Goal: Transaction & Acquisition: Purchase product/service

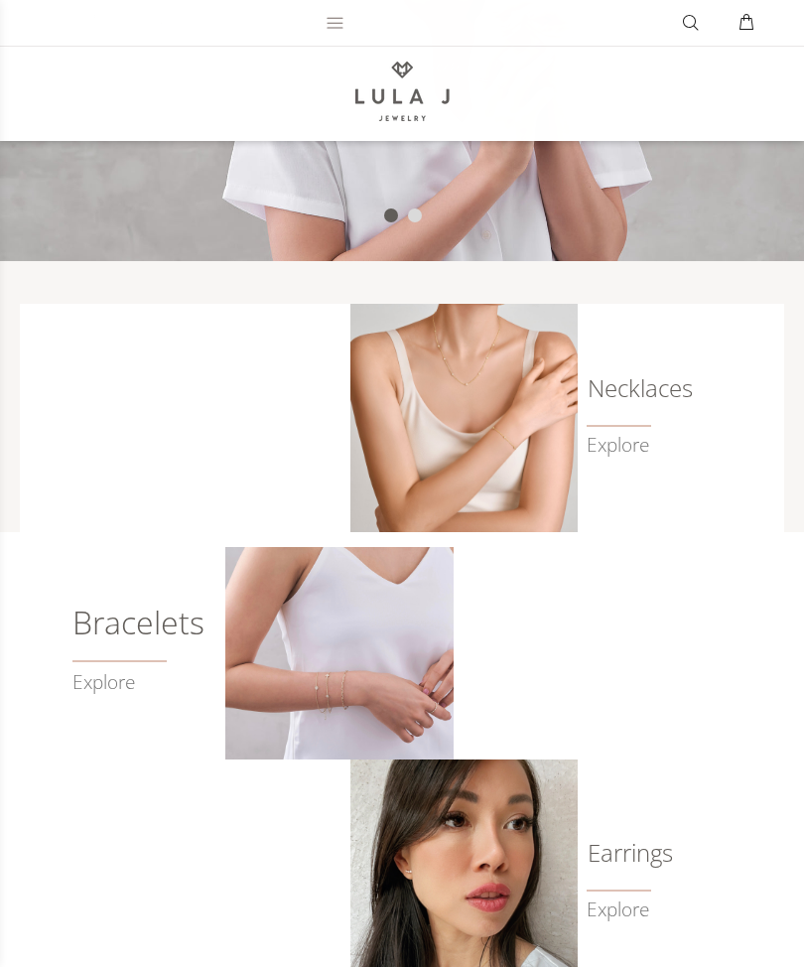
scroll to position [484, 0]
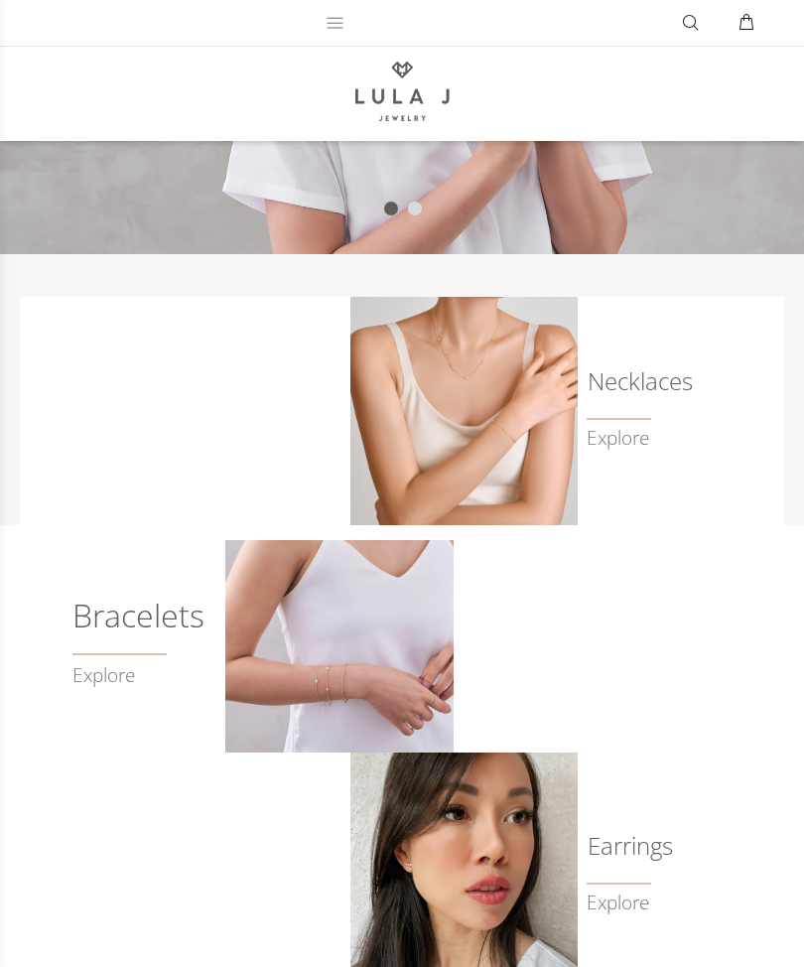
click at [640, 850] on h6 "Earrings" at bounding box center [614, 846] width 54 height 20
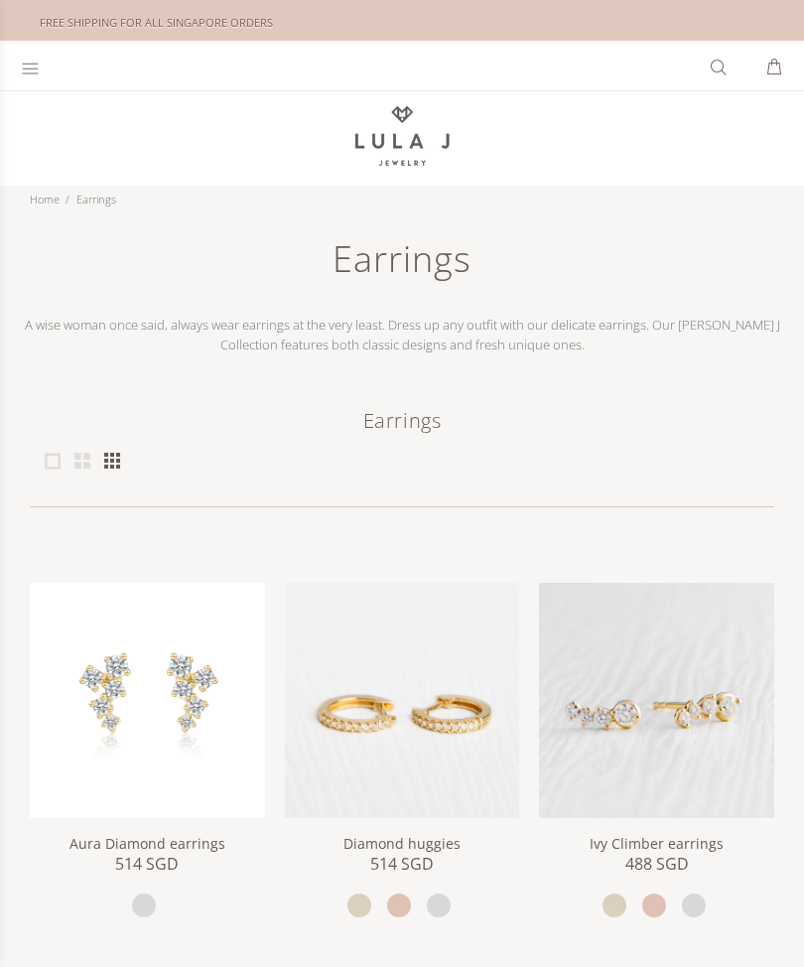
click at [42, 78] on div at bounding box center [33, 66] width 24 height 46
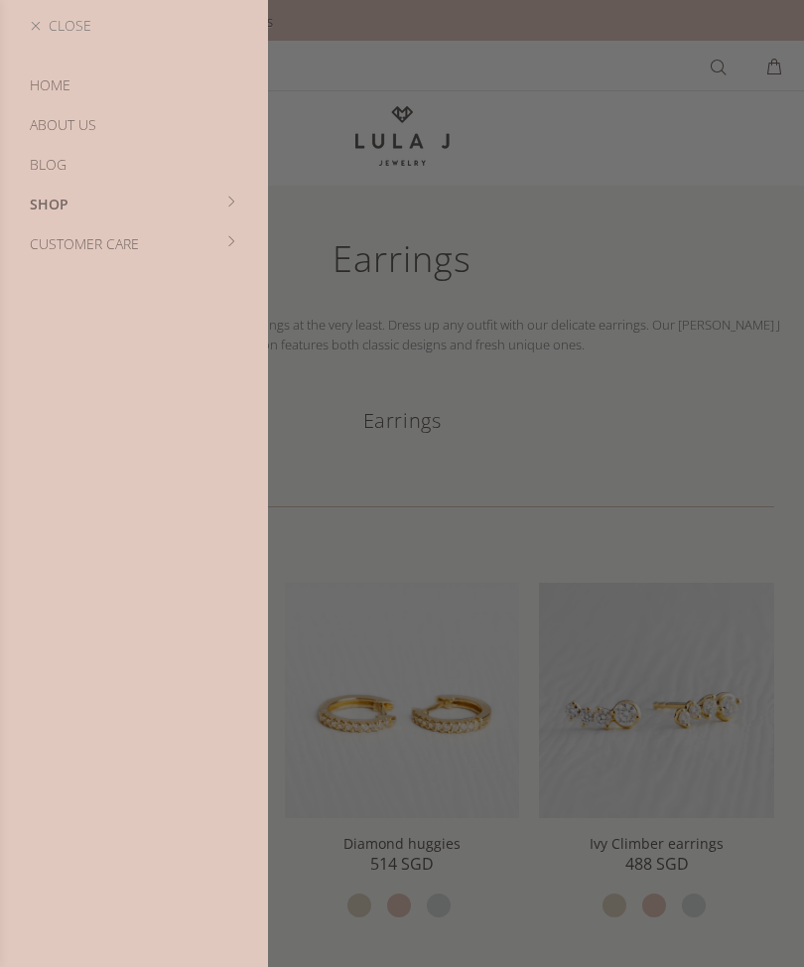
click at [224, 213] on link "Shop" at bounding box center [134, 205] width 268 height 40
click at [104, 164] on link "Bestsellers" at bounding box center [134, 165] width 268 height 40
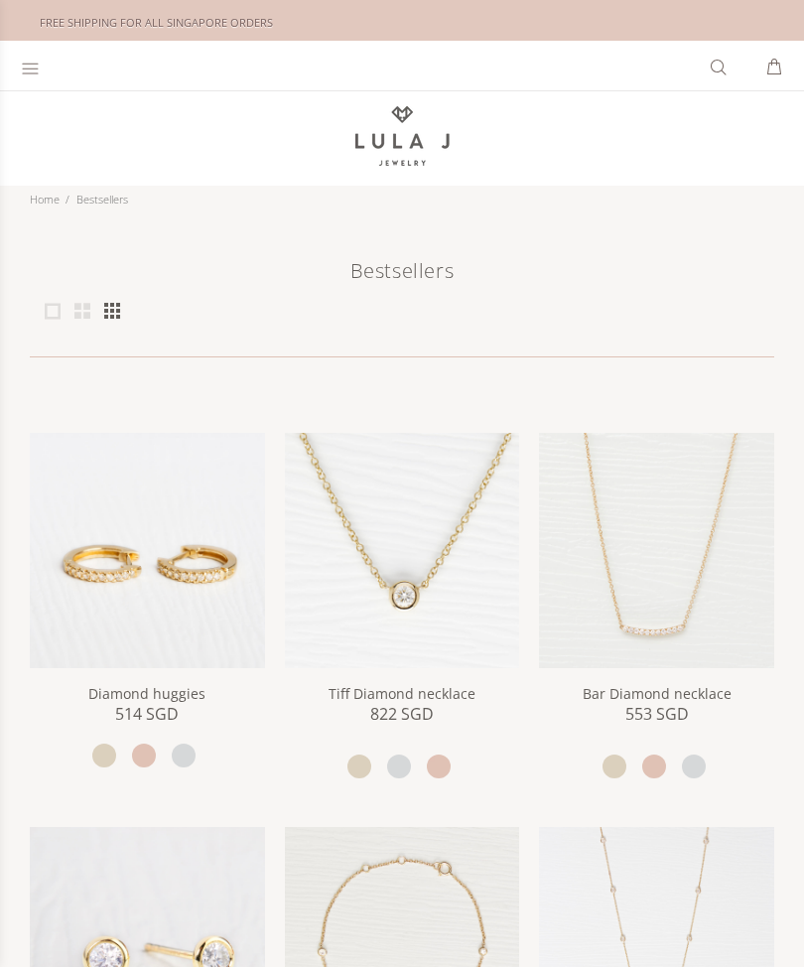
click at [38, 74] on icon at bounding box center [30, 69] width 19 height 20
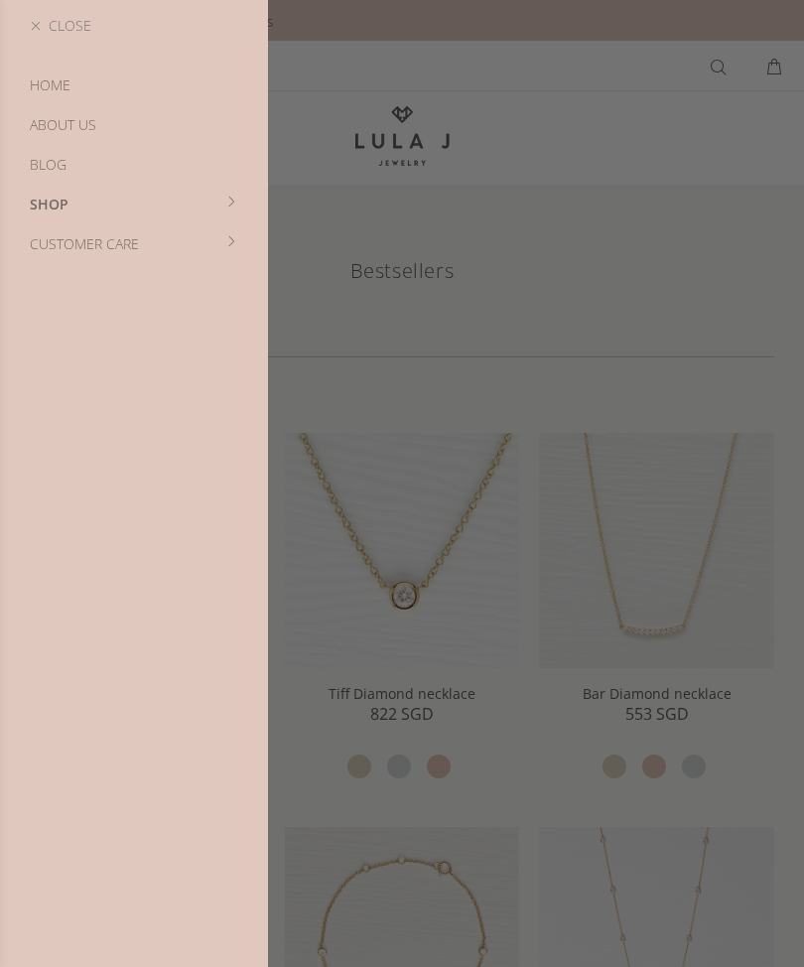
click at [232, 210] on link "Shop" at bounding box center [134, 205] width 268 height 40
click at [86, 249] on link "Bracelets" at bounding box center [134, 244] width 268 height 40
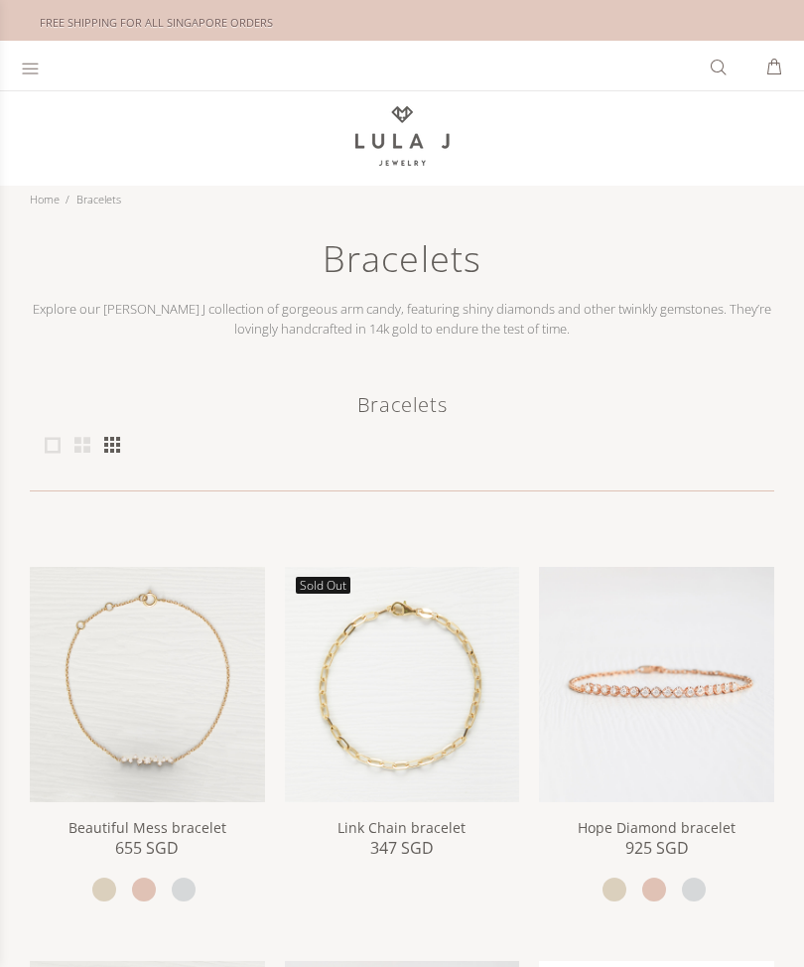
click at [33, 71] on icon at bounding box center [30, 69] width 19 height 20
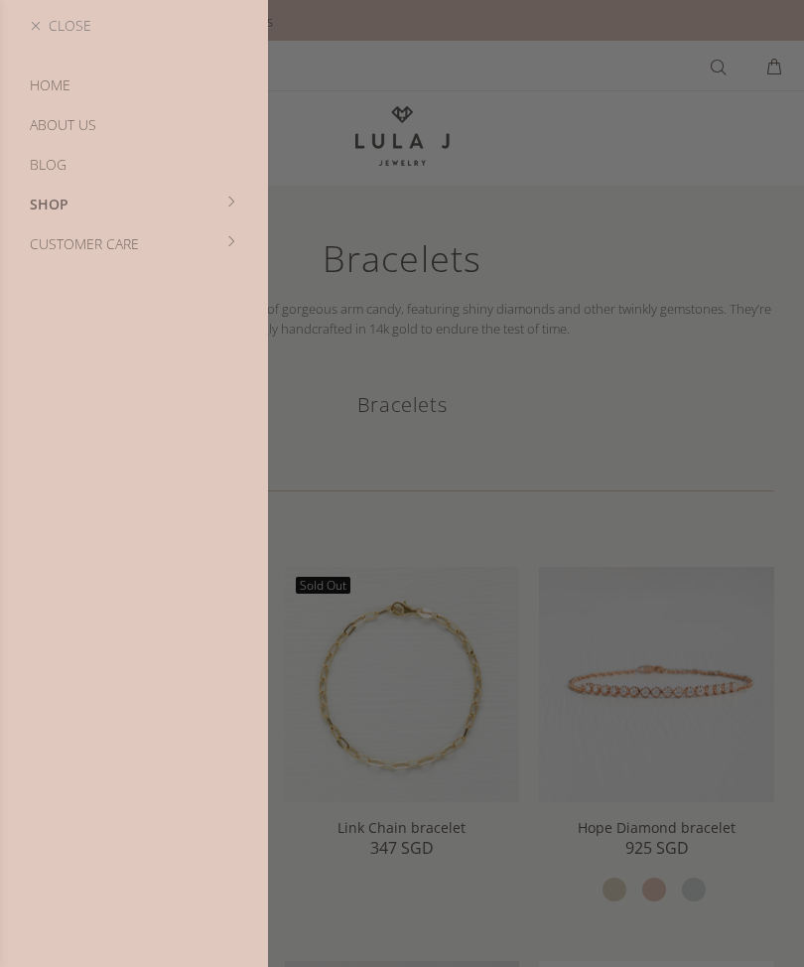
click at [238, 209] on link "Shop" at bounding box center [134, 205] width 268 height 40
click at [83, 289] on link "Earrings" at bounding box center [134, 284] width 268 height 40
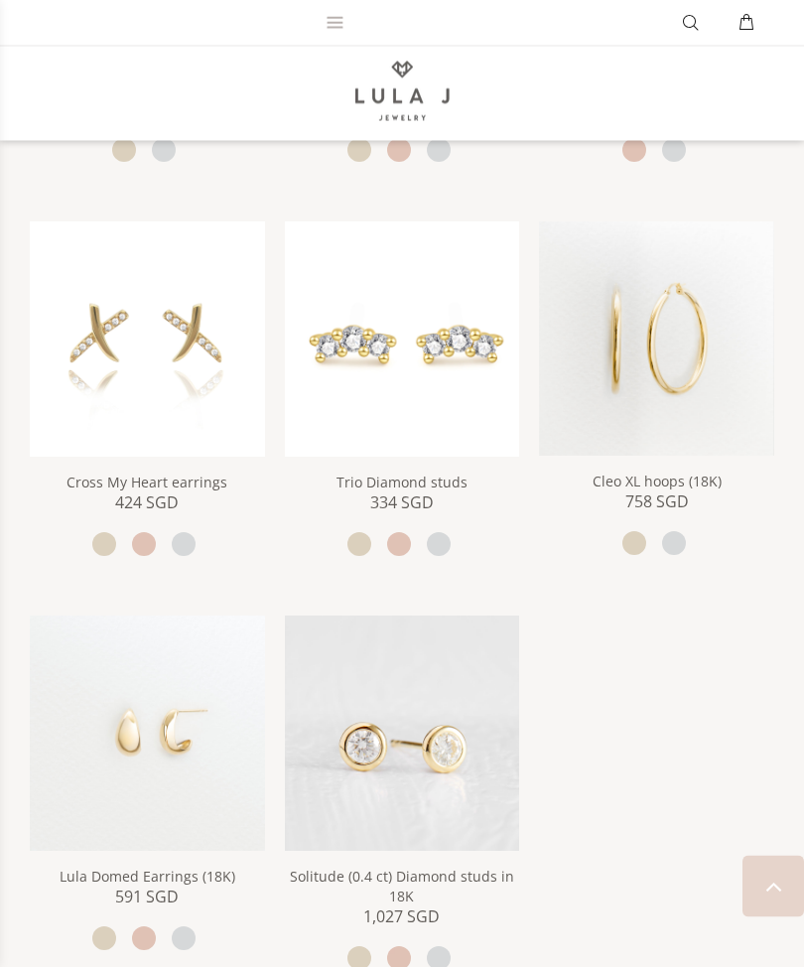
scroll to position [2330, 0]
click at [502, 749] on img at bounding box center [402, 733] width 235 height 235
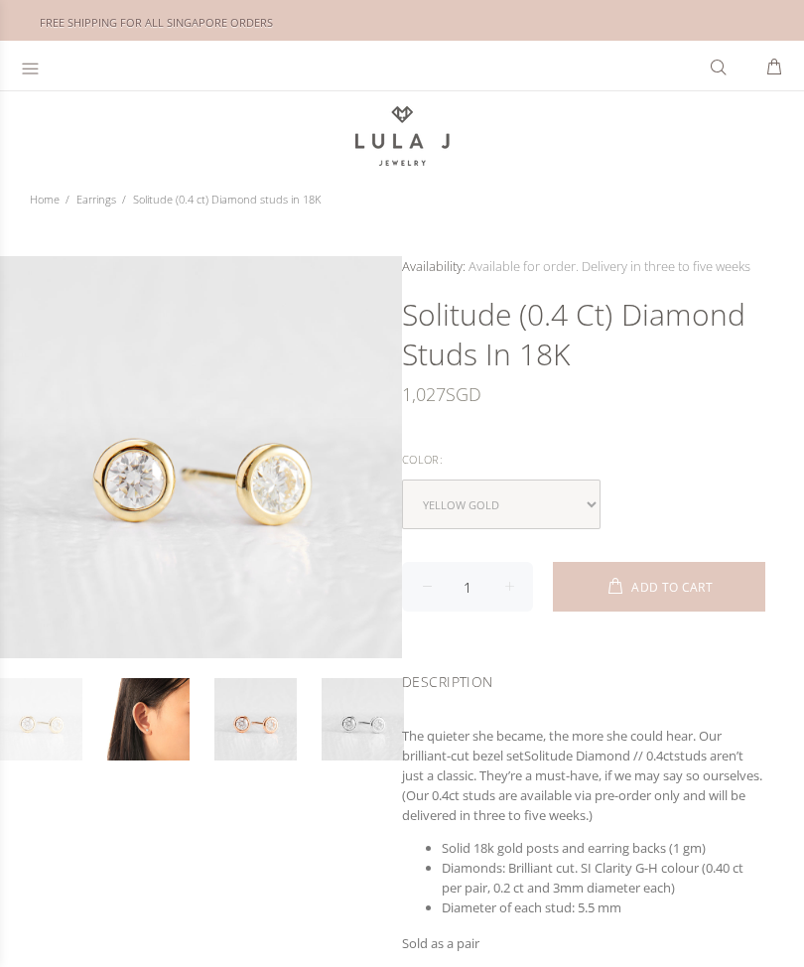
click at [188, 716] on link at bounding box center [148, 719] width 82 height 82
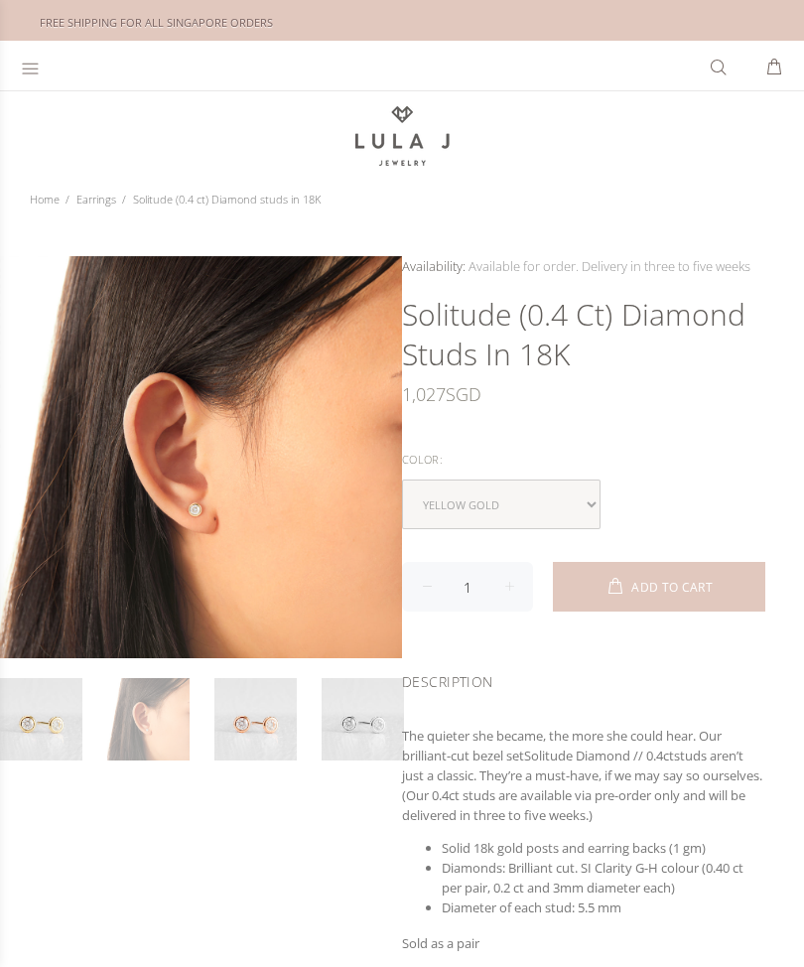
click at [162, 721] on link at bounding box center [148, 719] width 82 height 82
